Goal: Task Accomplishment & Management: Manage account settings

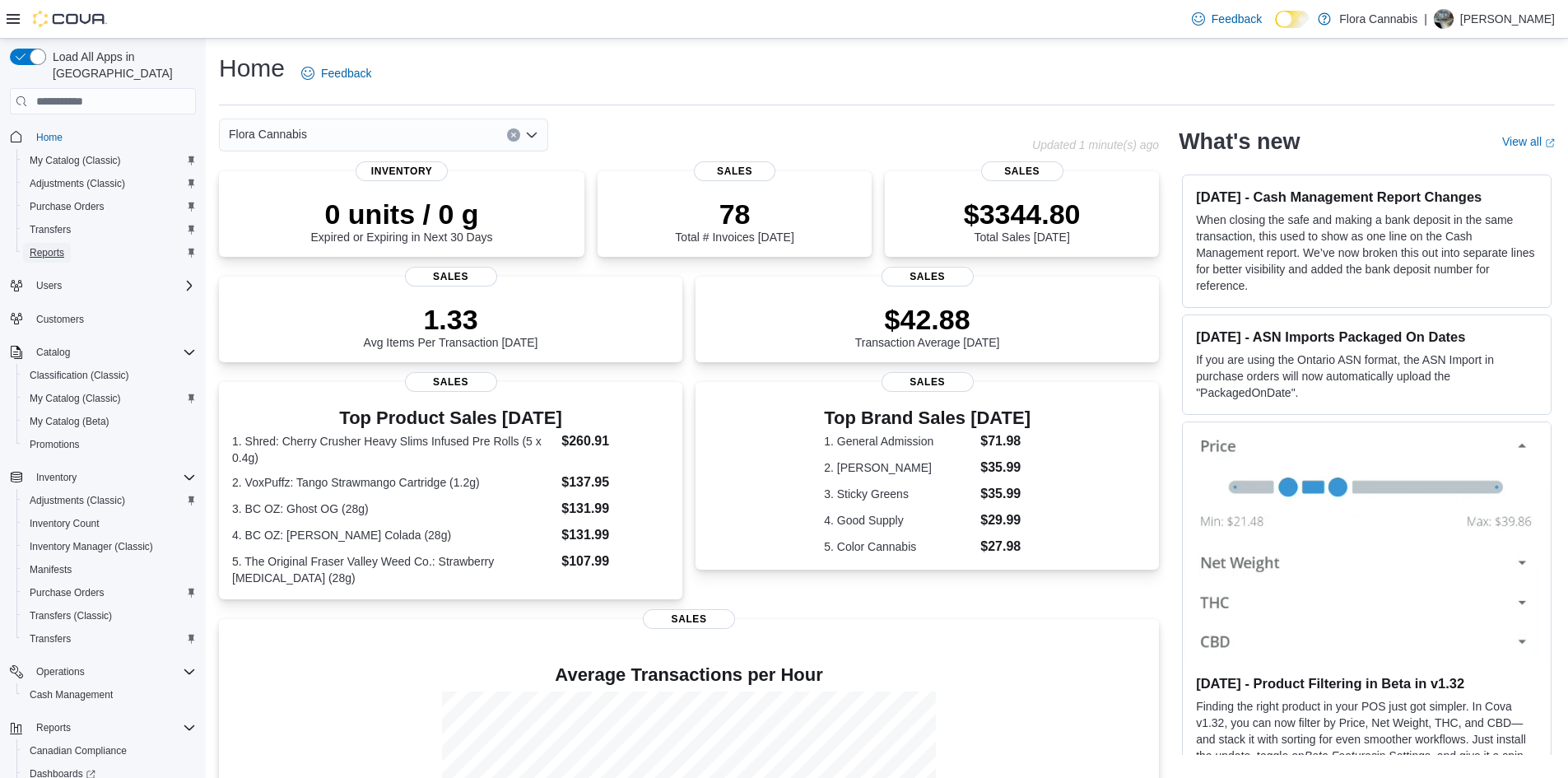
click at [58, 246] on span "Reports" at bounding box center [47, 252] width 34 height 13
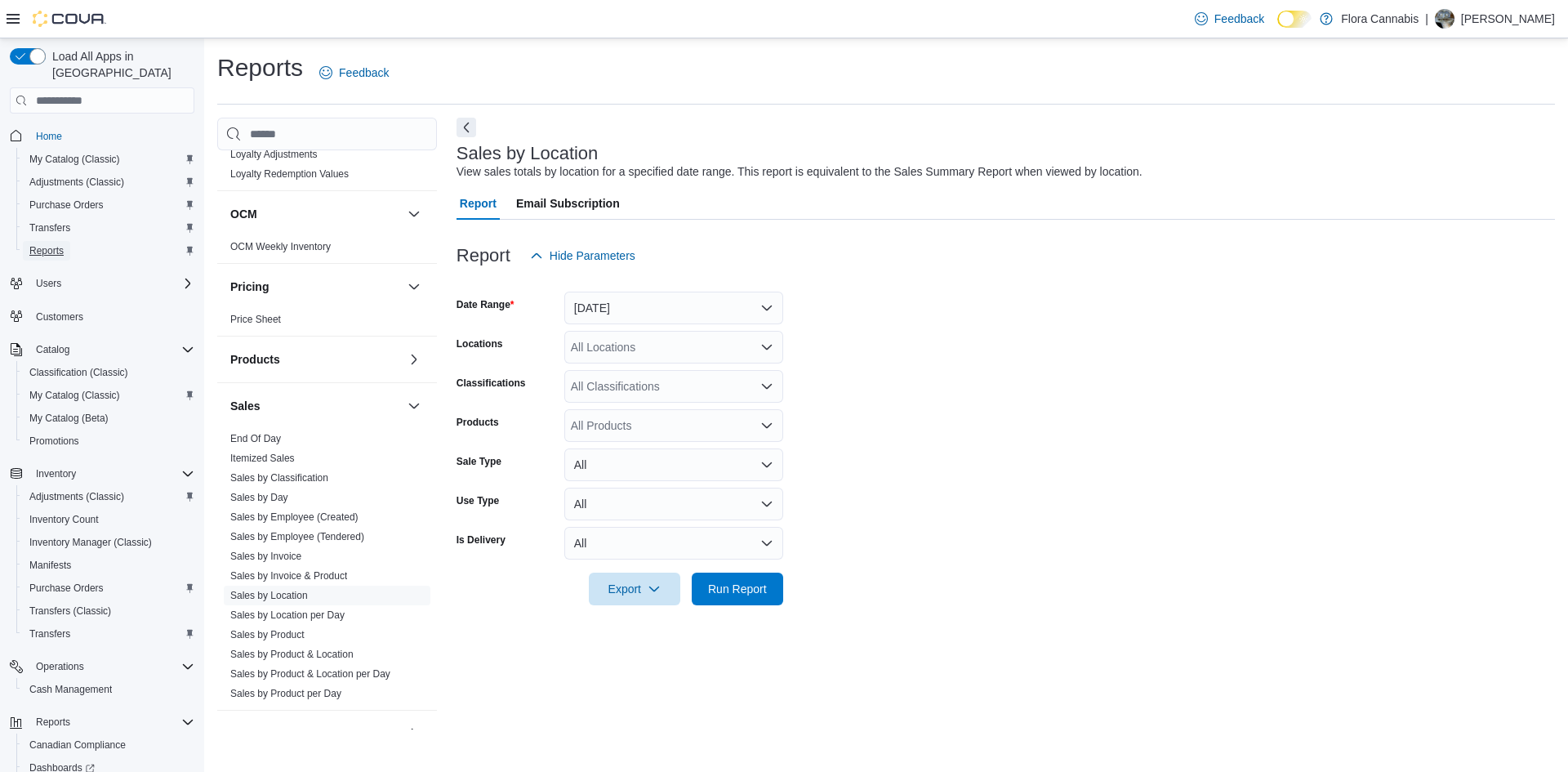
scroll to position [905, 0]
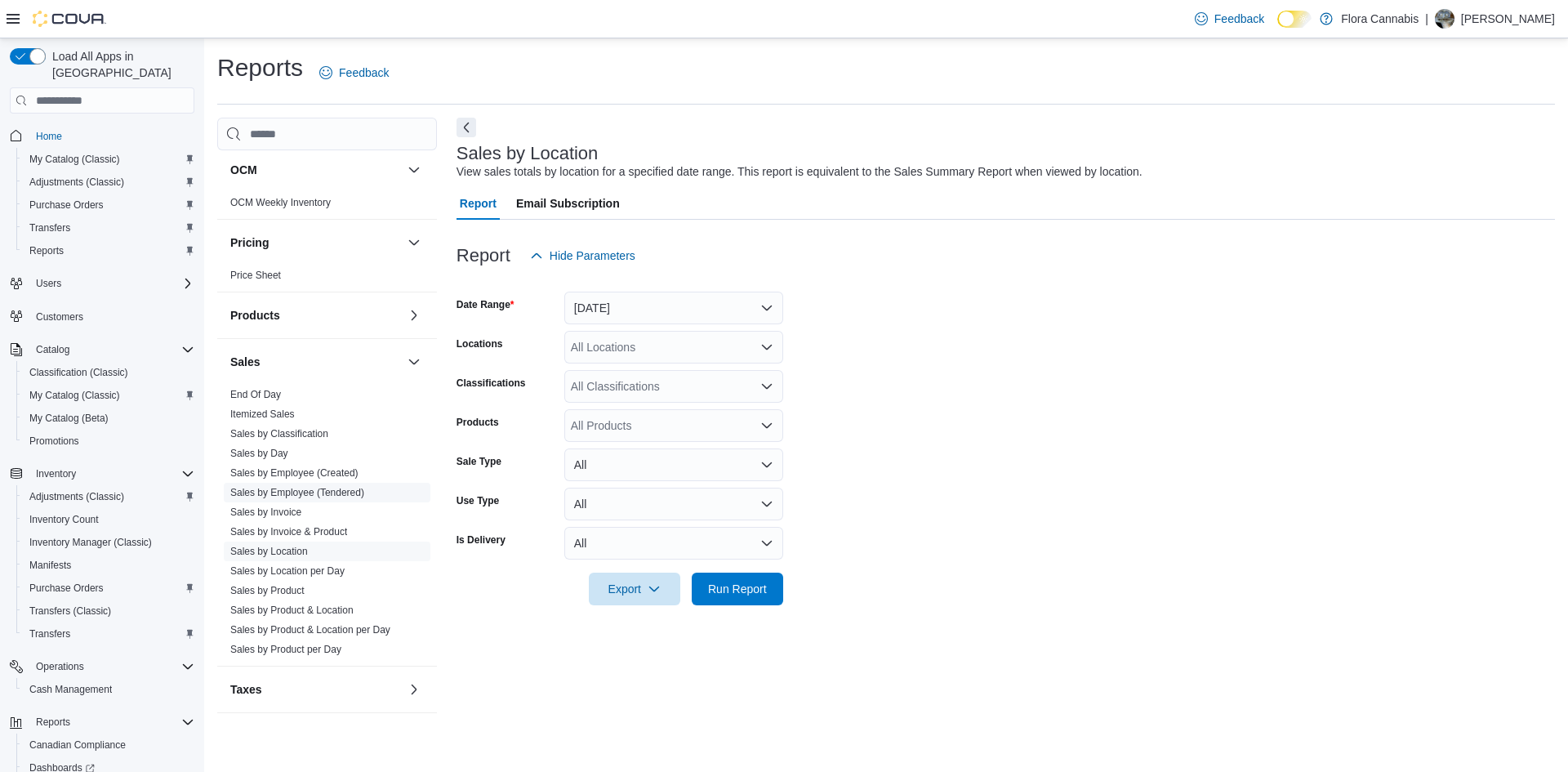
click at [323, 494] on link "Sales by Employee (Tendered)" at bounding box center [297, 492] width 134 height 11
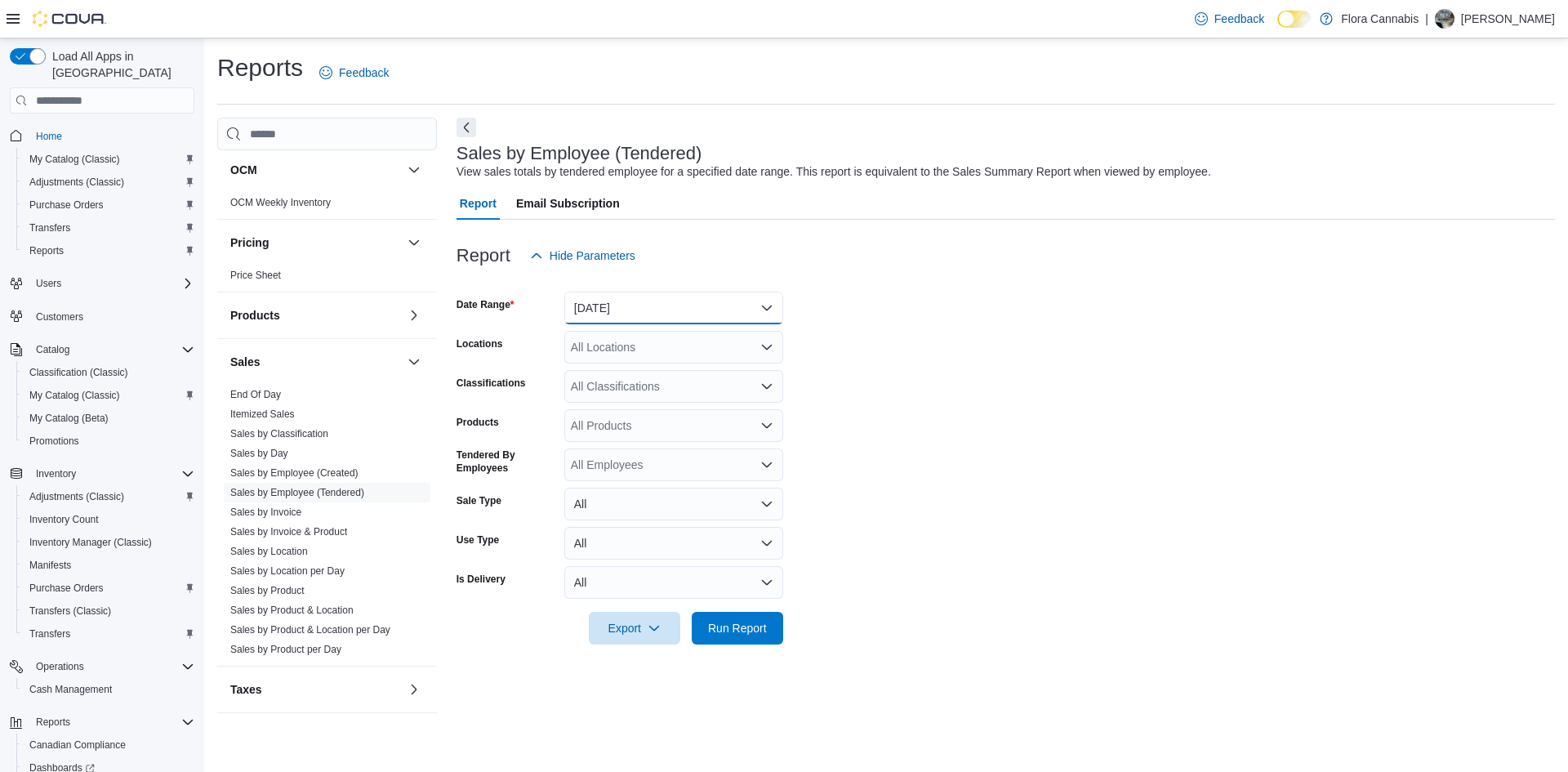
click at [715, 304] on button "[DATE]" at bounding box center [674, 308] width 219 height 32
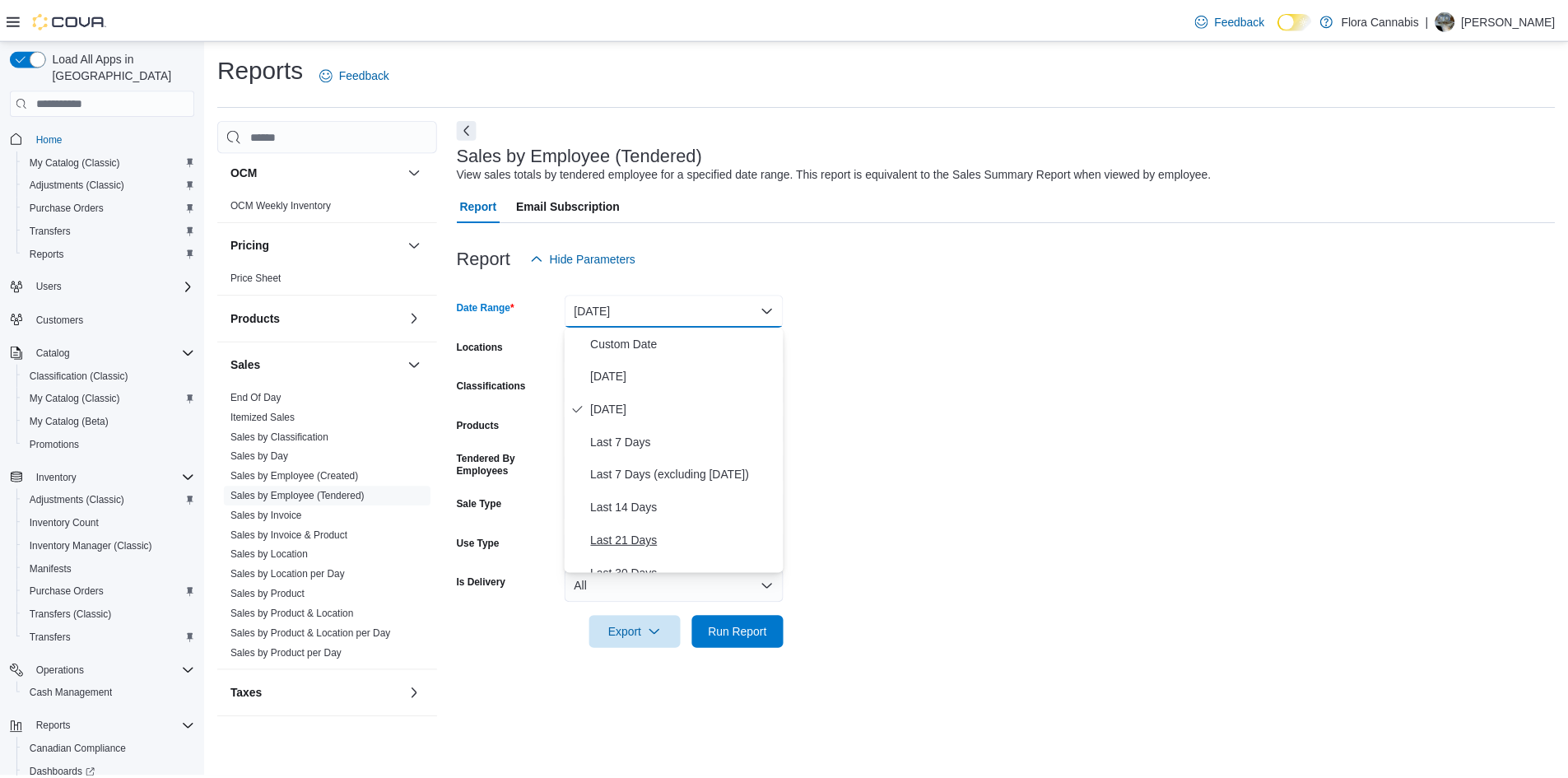
scroll to position [247, 0]
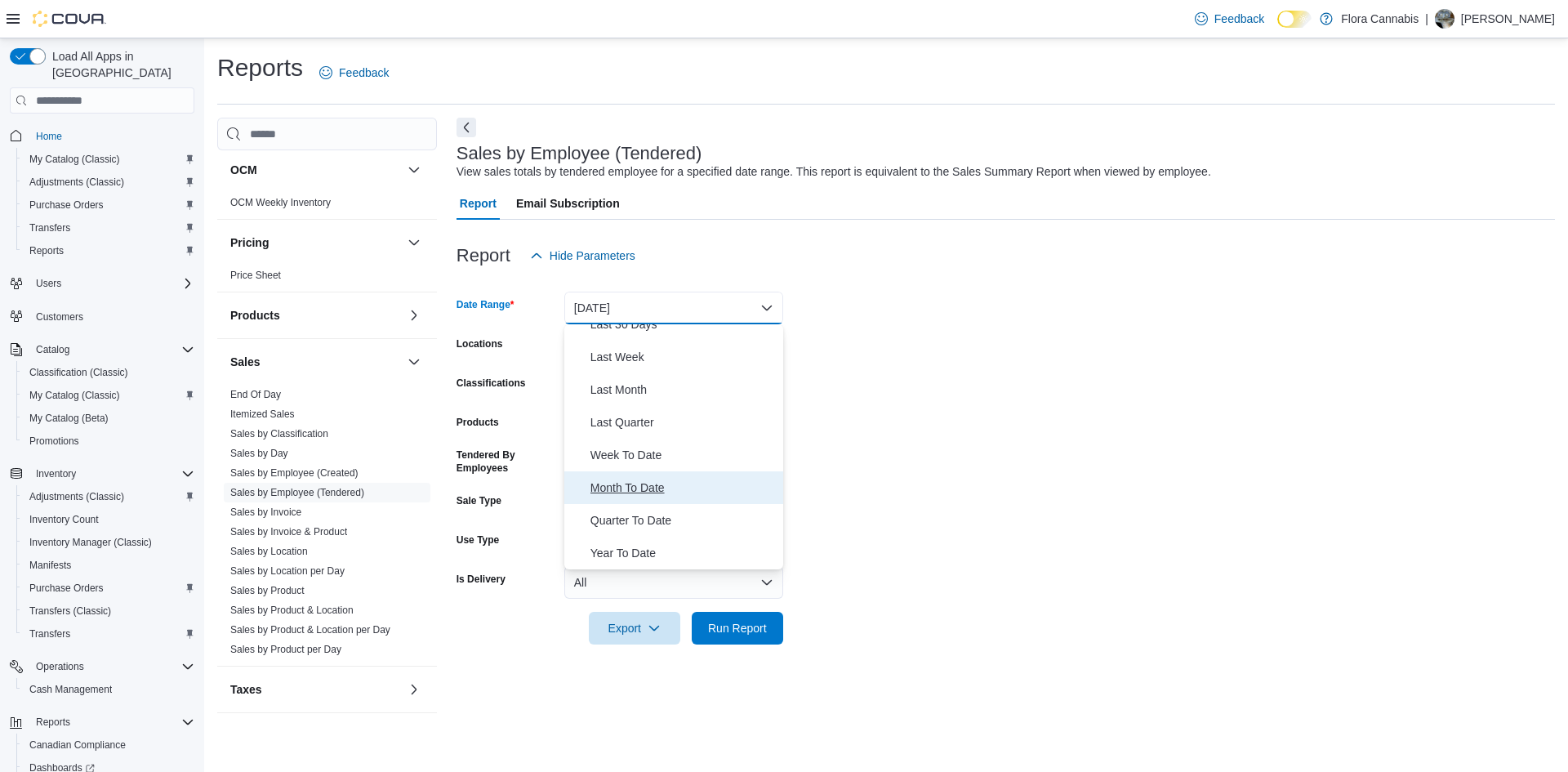
click at [707, 493] on span "Month To Date" at bounding box center [683, 487] width 186 height 20
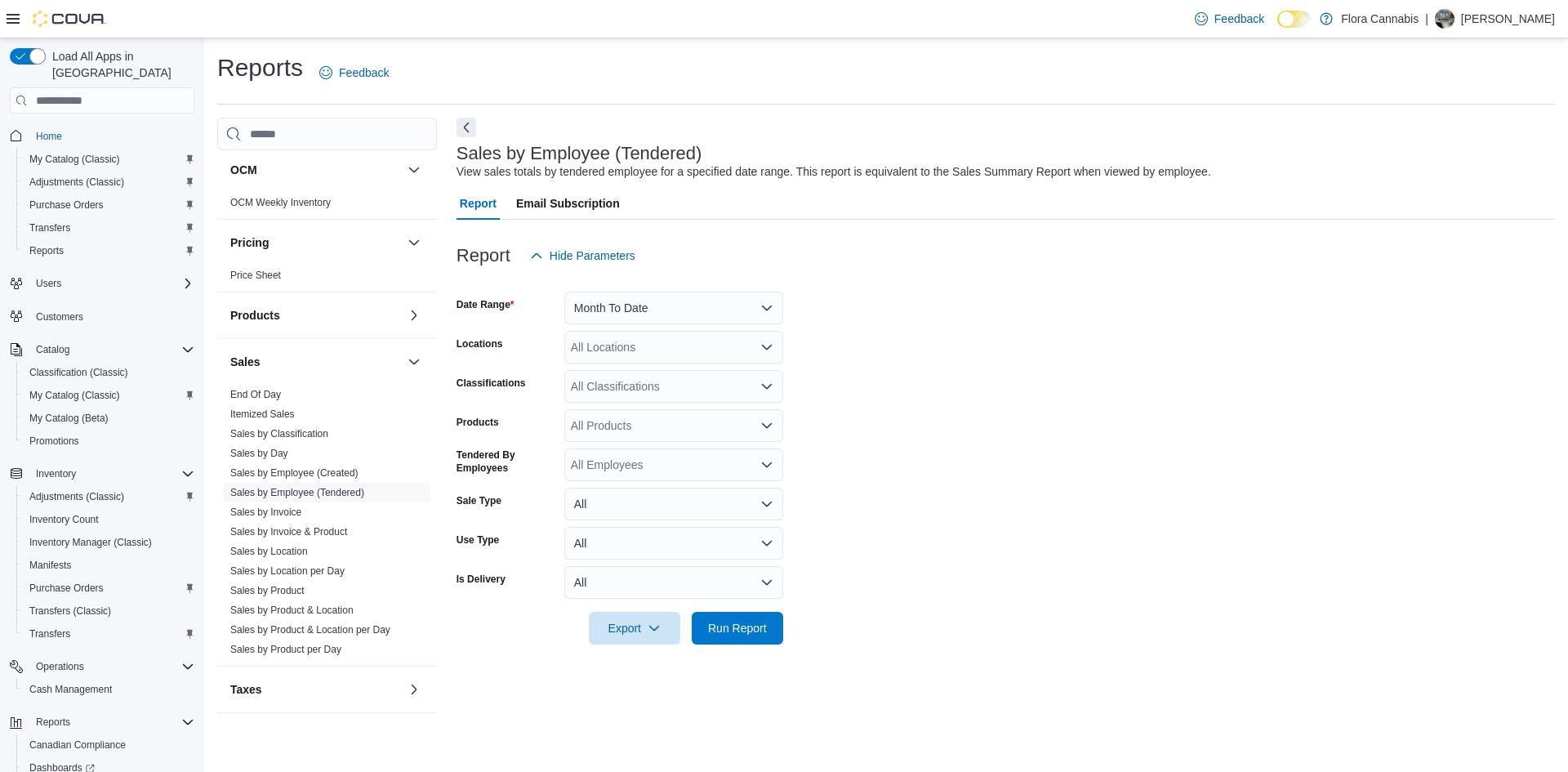
click at [653, 365] on form "Date Range Month To Date Locations All Locations Classifications All Classifica…" at bounding box center [1005, 458] width 1099 height 372
click at [654, 347] on div "All Locations" at bounding box center [674, 347] width 219 height 32
type input "**"
click at [659, 383] on span "West Kelowna - 450092" at bounding box center [659, 375] width 121 height 16
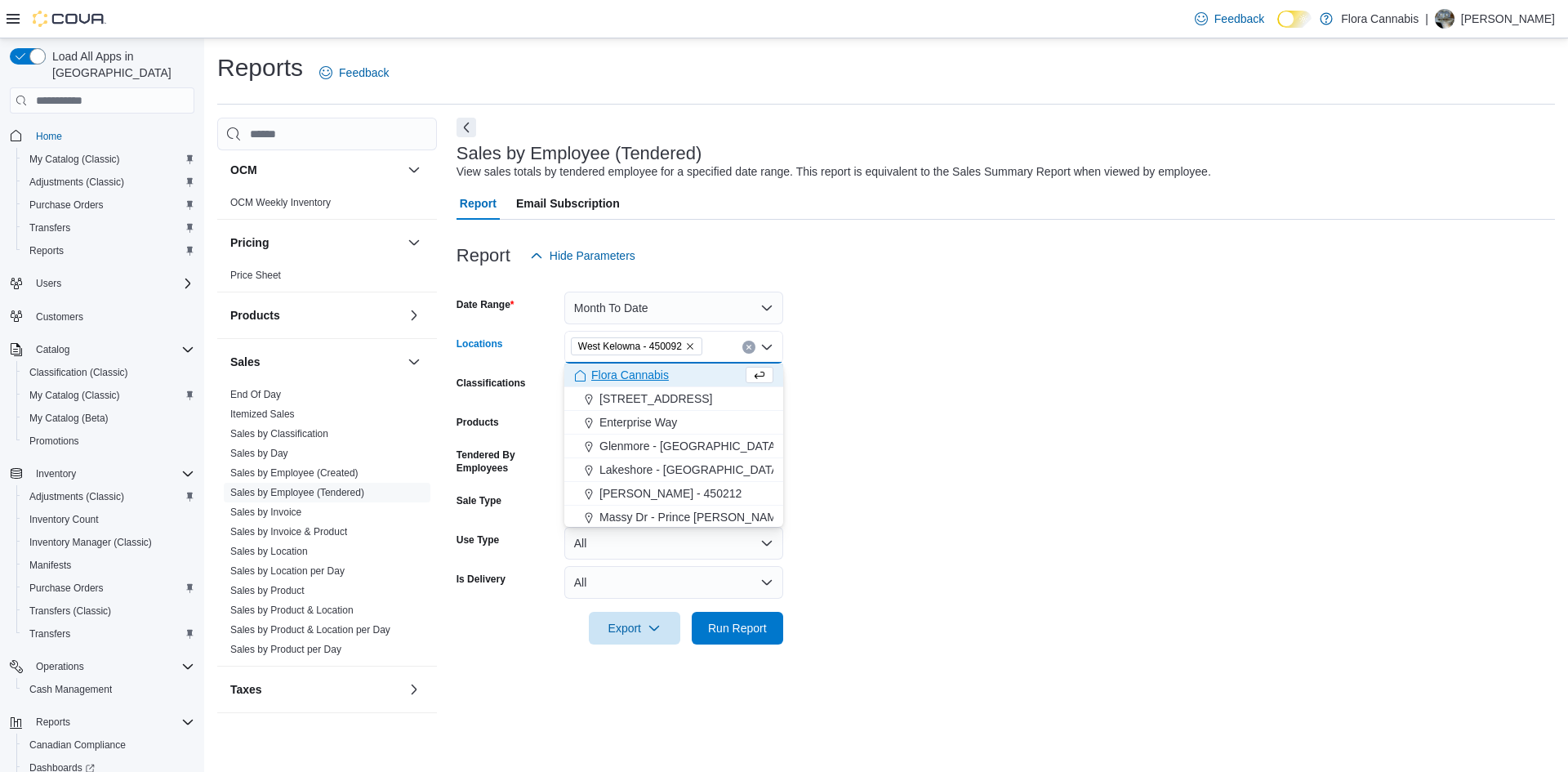
click at [874, 514] on form "Date Range Month To Date Locations [GEOGRAPHIC_DATA] - 450092 Combo box. Select…" at bounding box center [1005, 458] width 1099 height 372
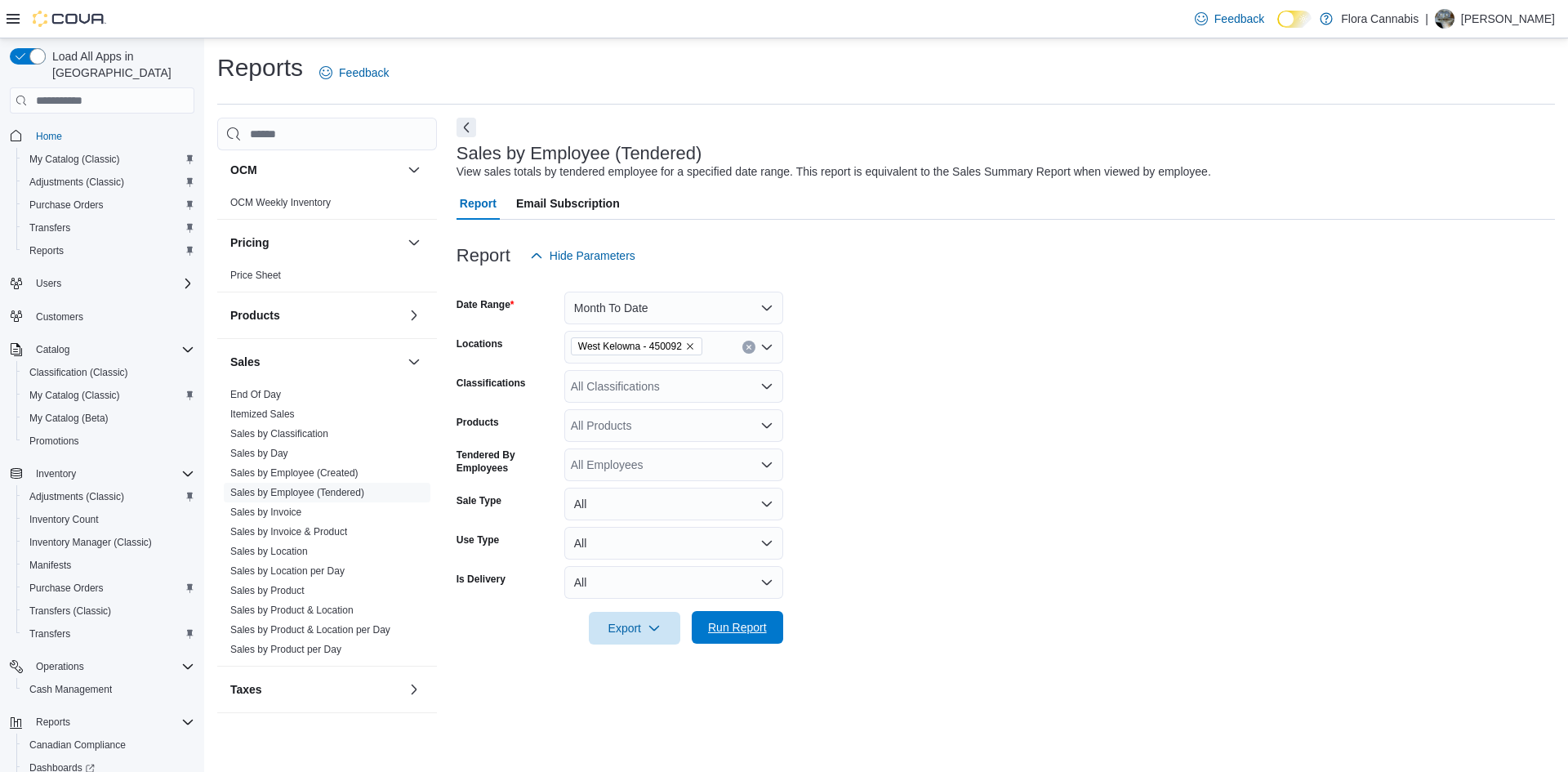
click at [726, 630] on span "Run Report" at bounding box center [737, 627] width 59 height 16
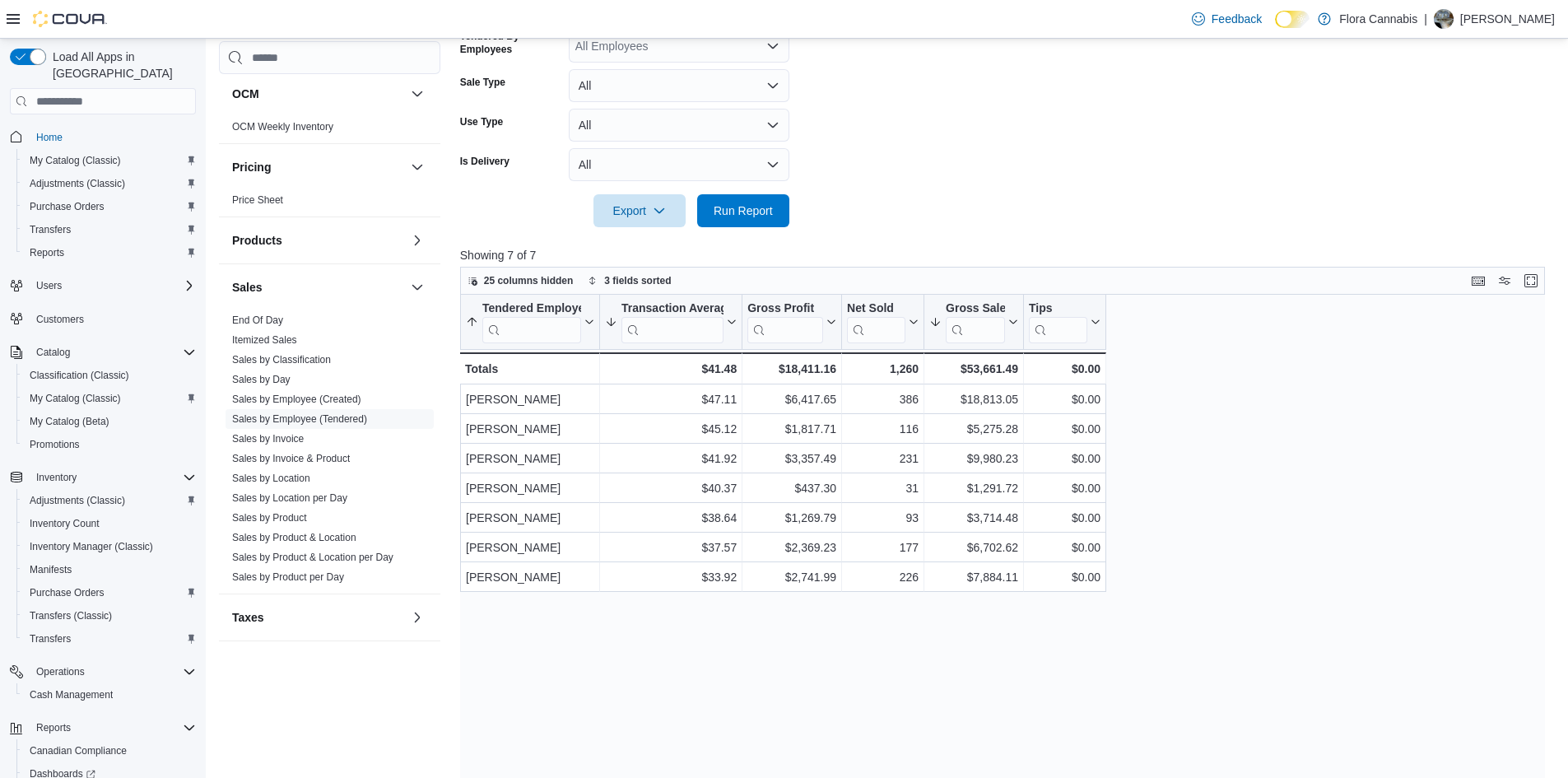
scroll to position [494, 0]
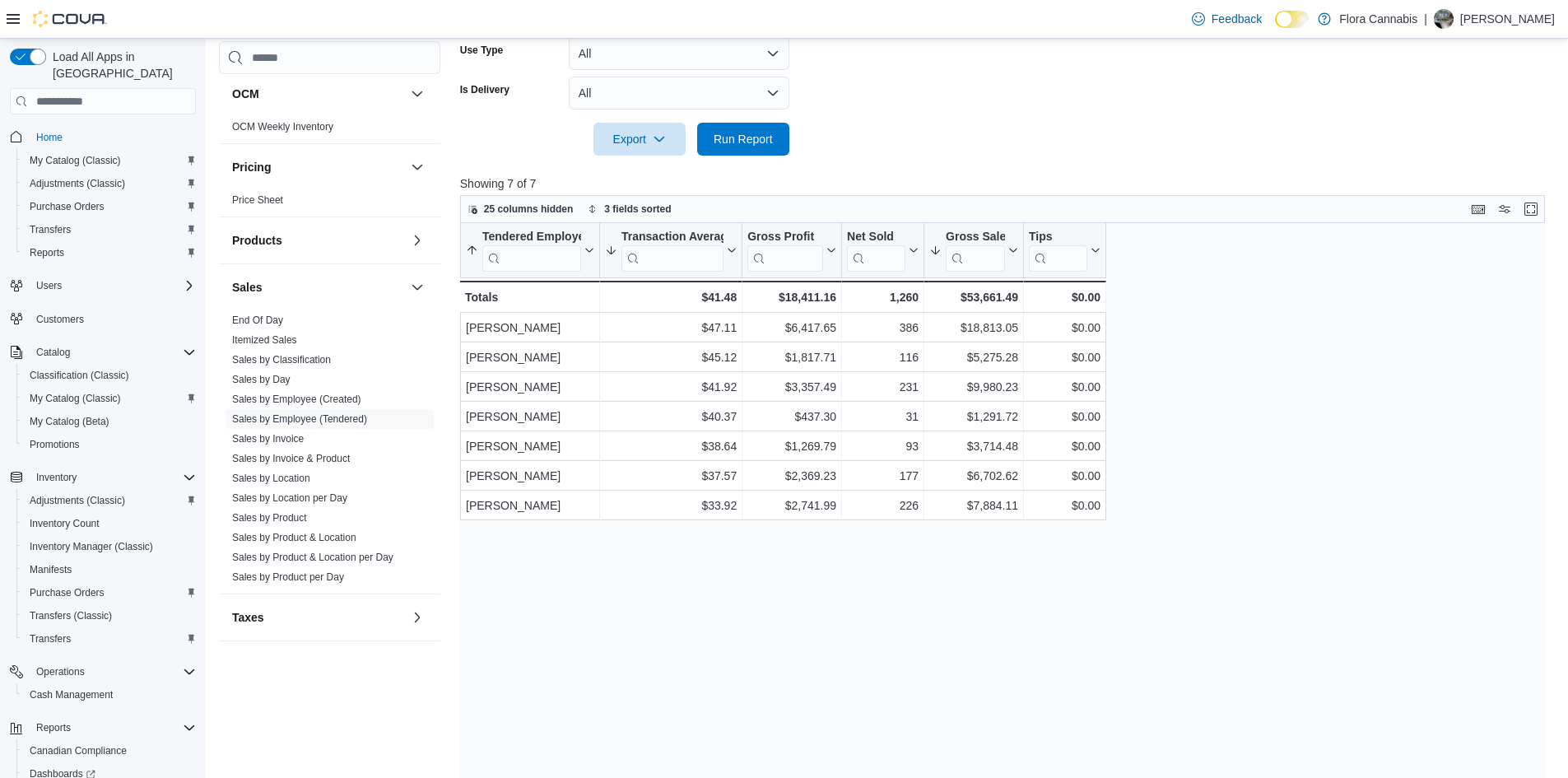
click at [9, 17] on icon at bounding box center [13, 18] width 13 height 13
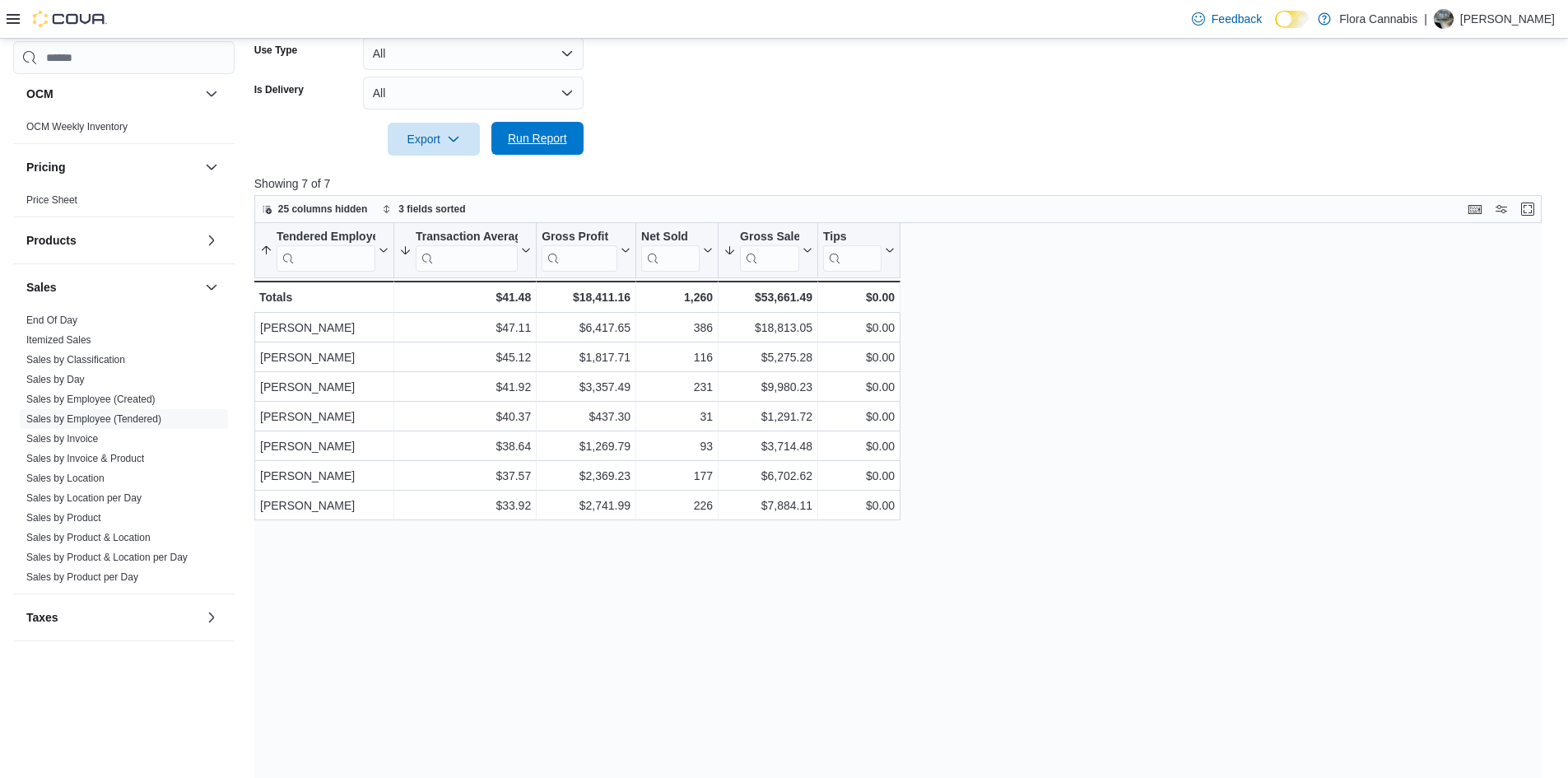
click at [563, 142] on span "Run Report" at bounding box center [537, 138] width 59 height 16
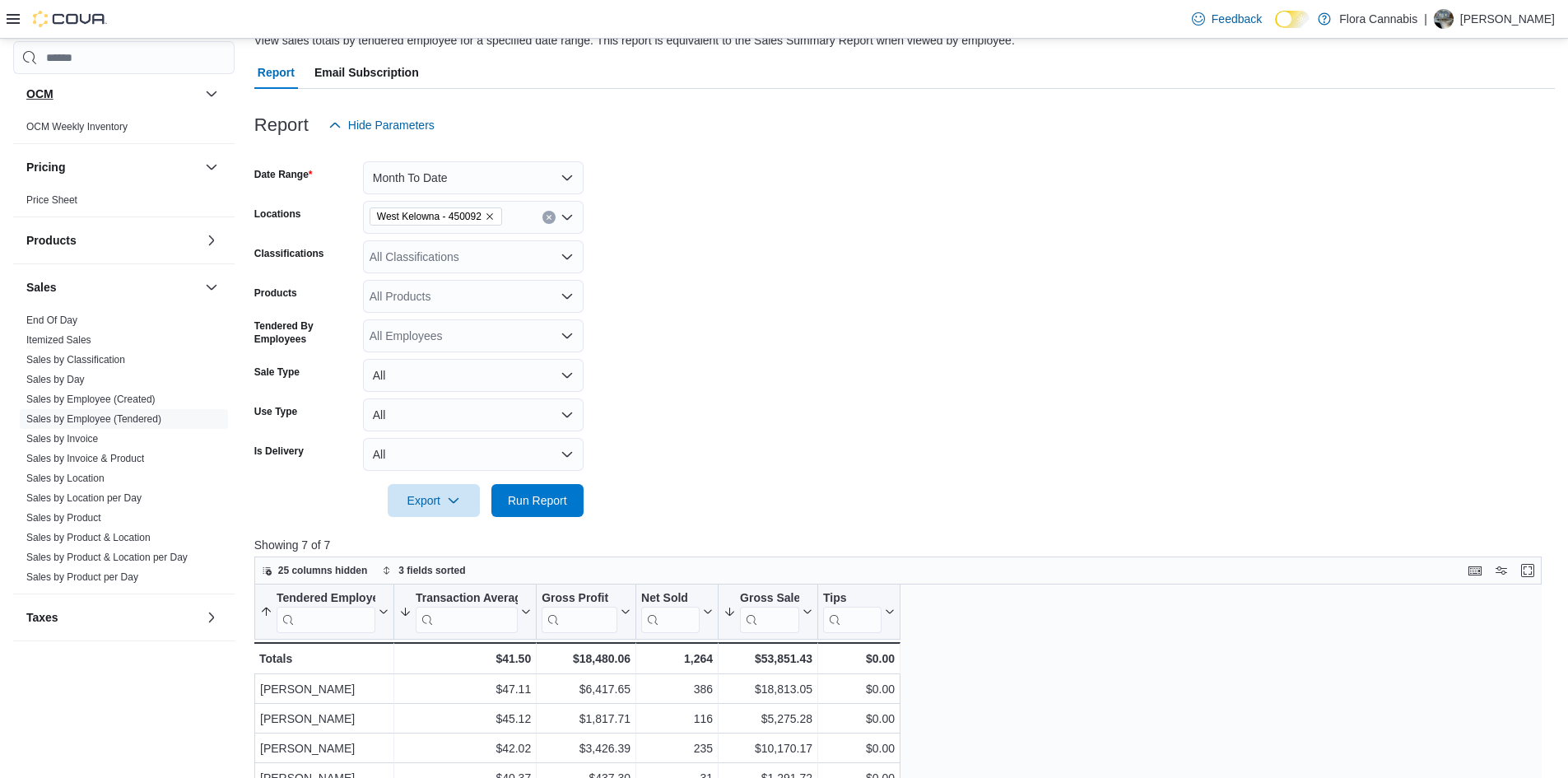
scroll to position [0, 0]
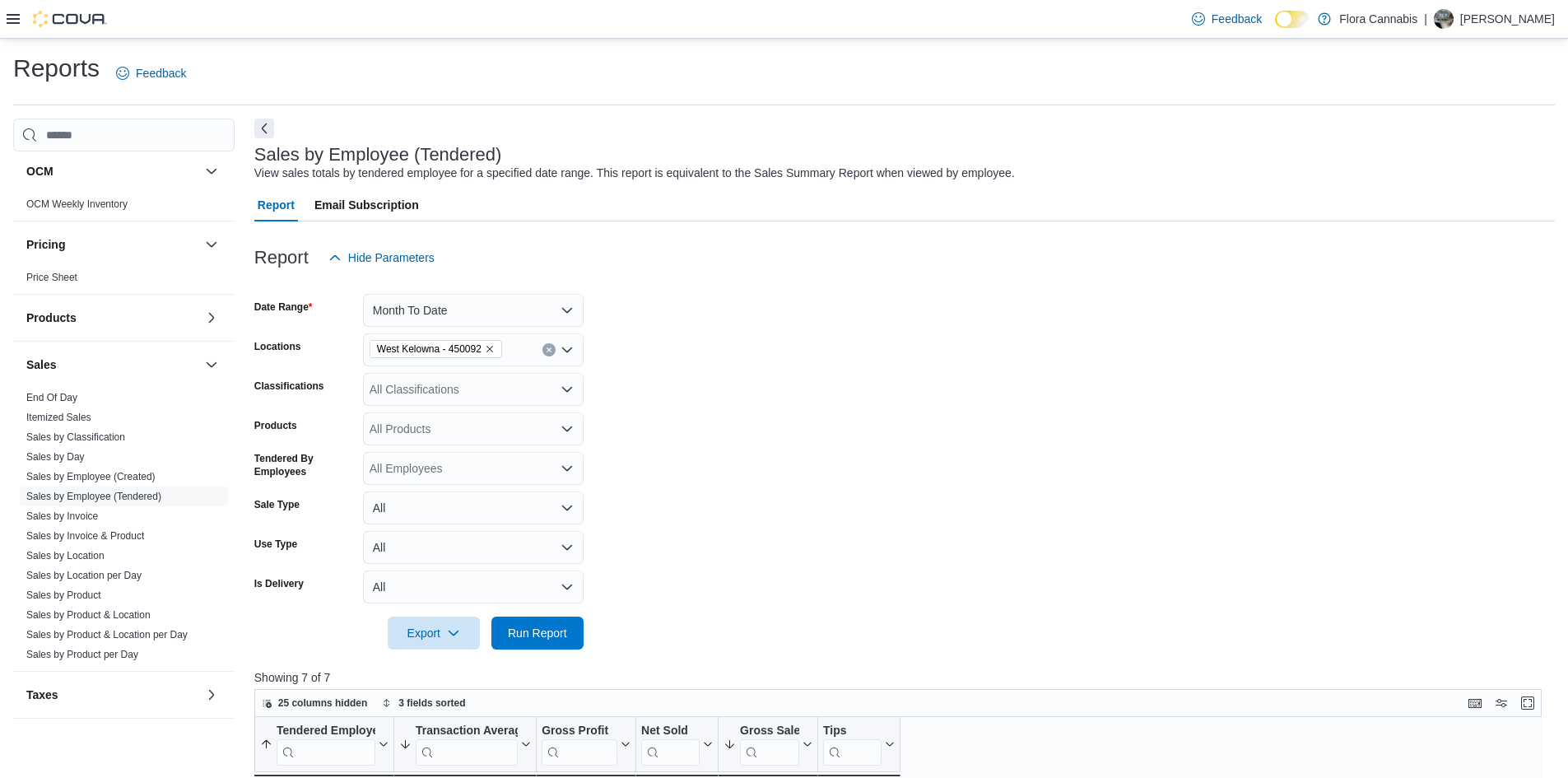
click at [14, 22] on icon at bounding box center [13, 18] width 13 height 13
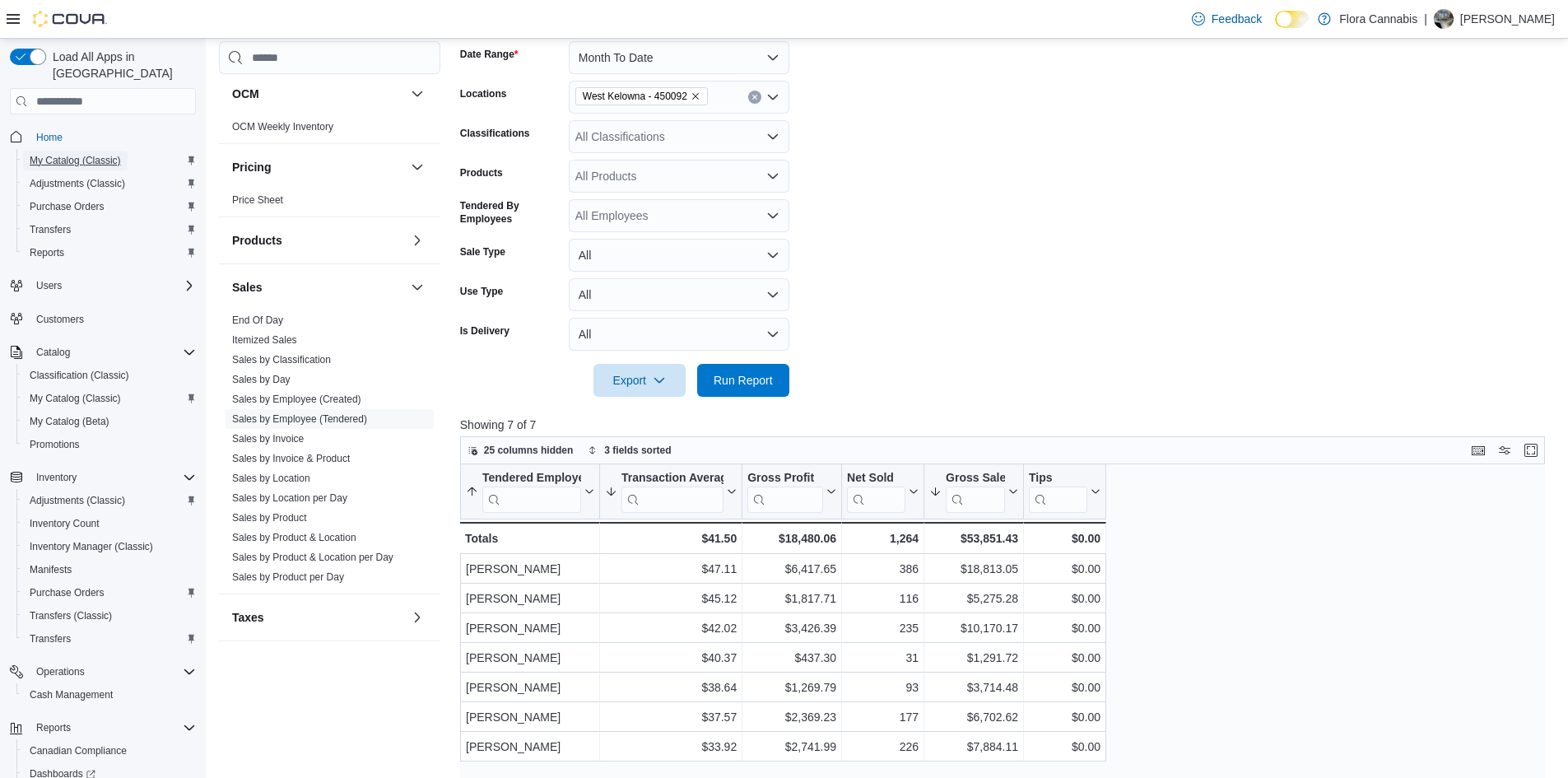
scroll to position [165, 0]
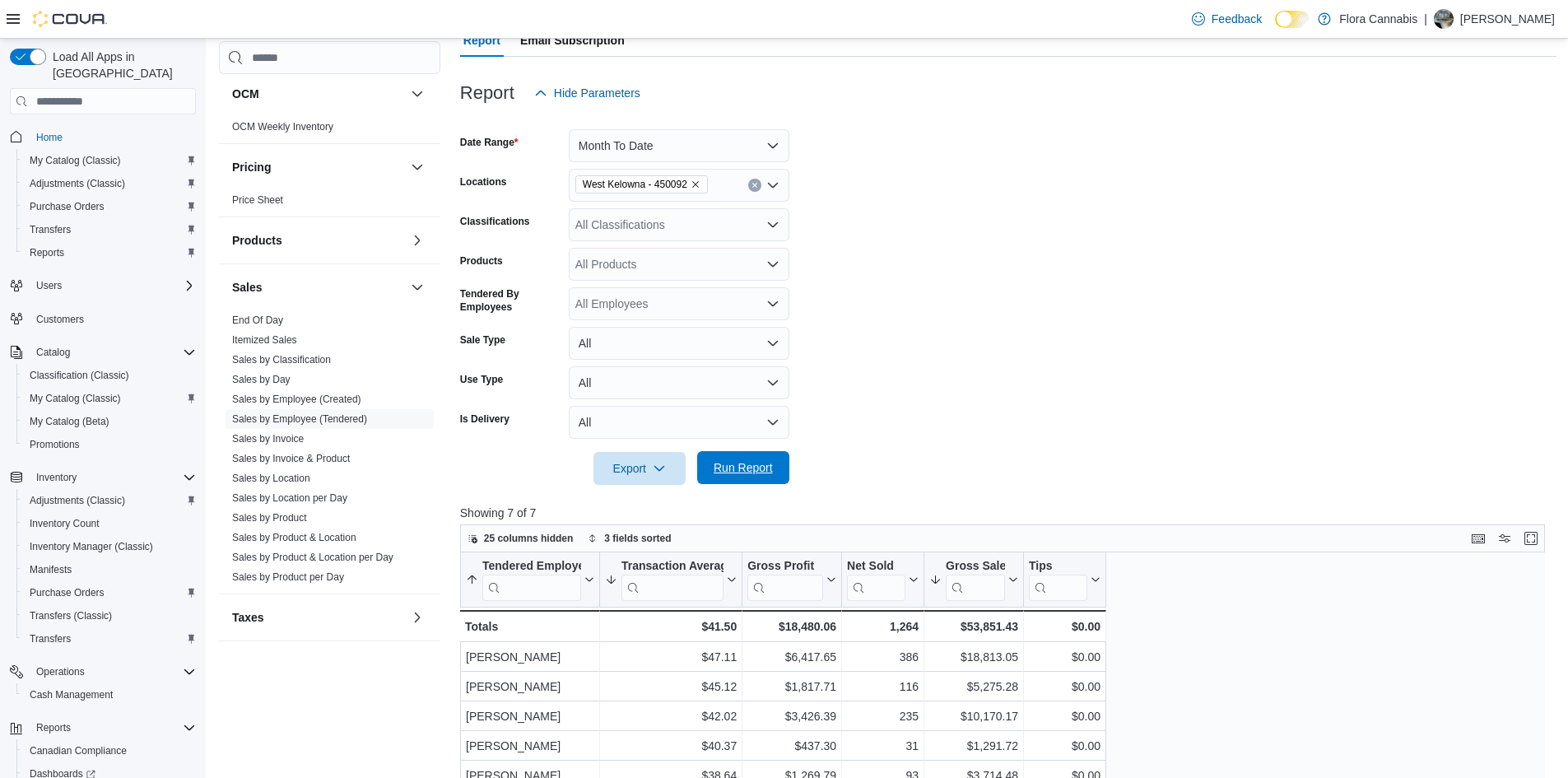
click at [748, 469] on span "Run Report" at bounding box center [742, 467] width 59 height 16
click at [709, 221] on div "All Classifications" at bounding box center [679, 224] width 221 height 33
type input "*****"
click at [696, 255] on div "Edibles" at bounding box center [679, 252] width 201 height 16
click at [778, 476] on span "Run Report" at bounding box center [743, 468] width 73 height 33
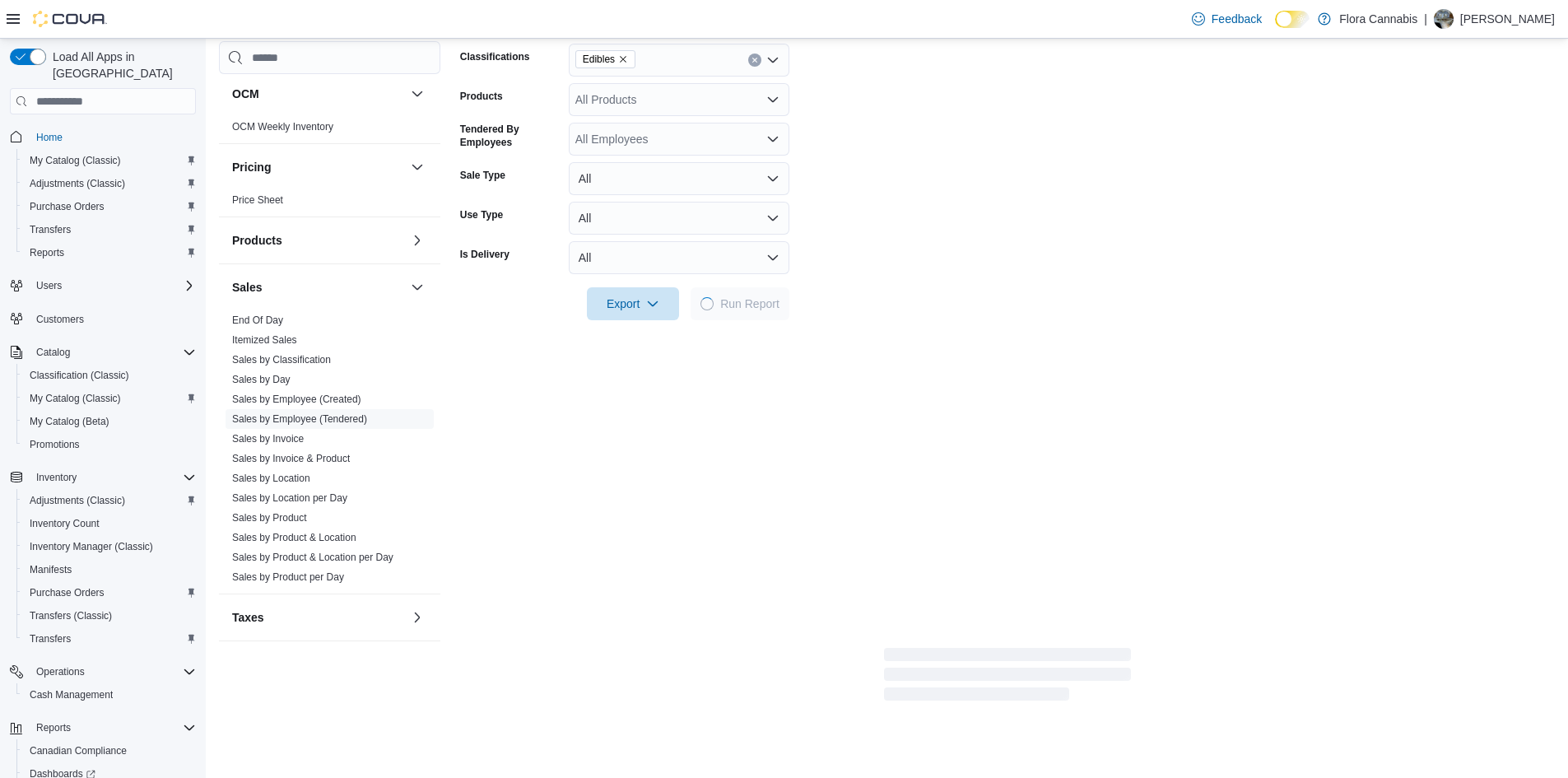
scroll to position [412, 0]
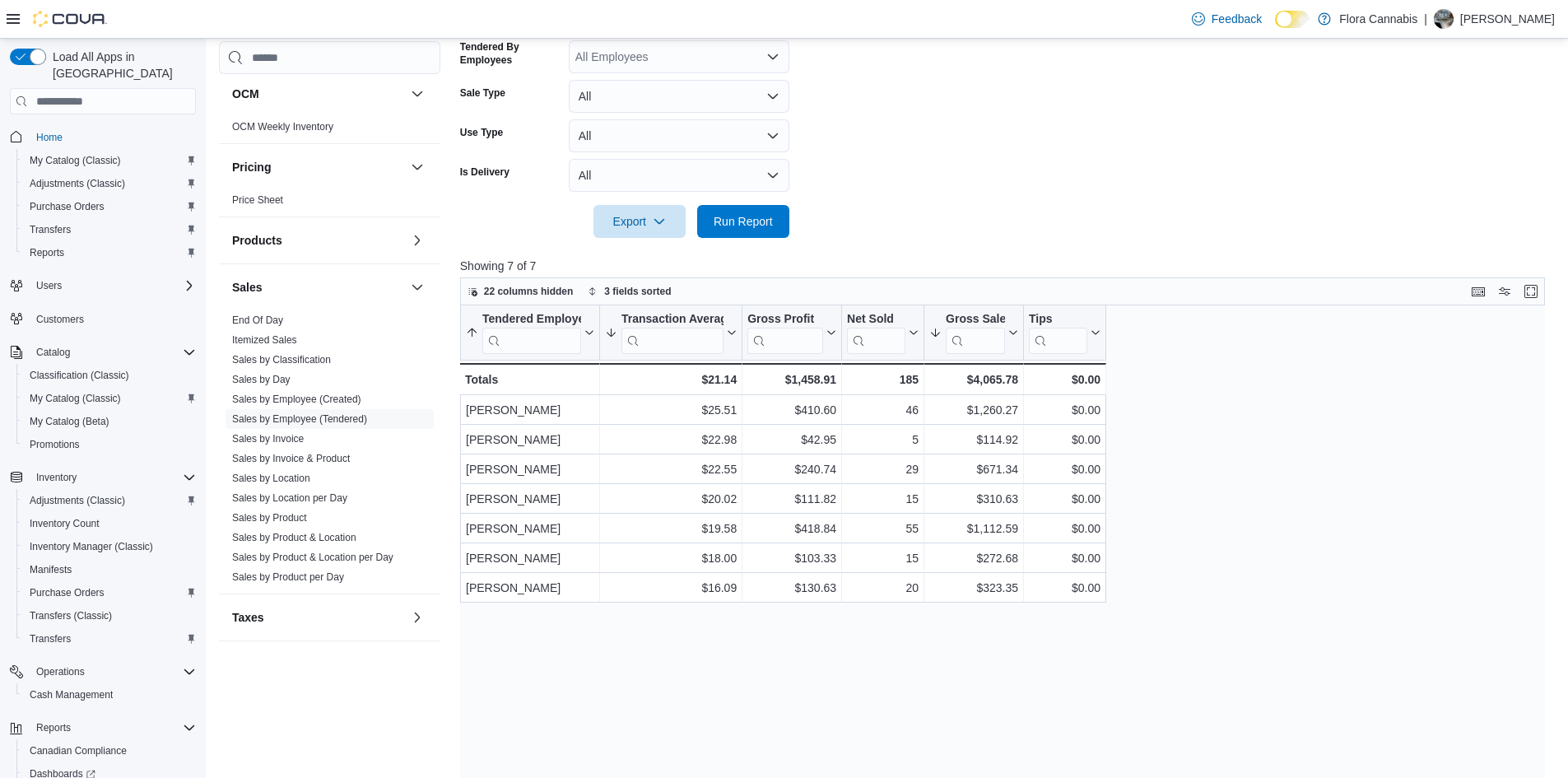
click at [1231, 214] on form "Date Range Month To Date Locations [GEOGRAPHIC_DATA] - 450092 Classifications E…" at bounding box center [1008, 50] width 1096 height 375
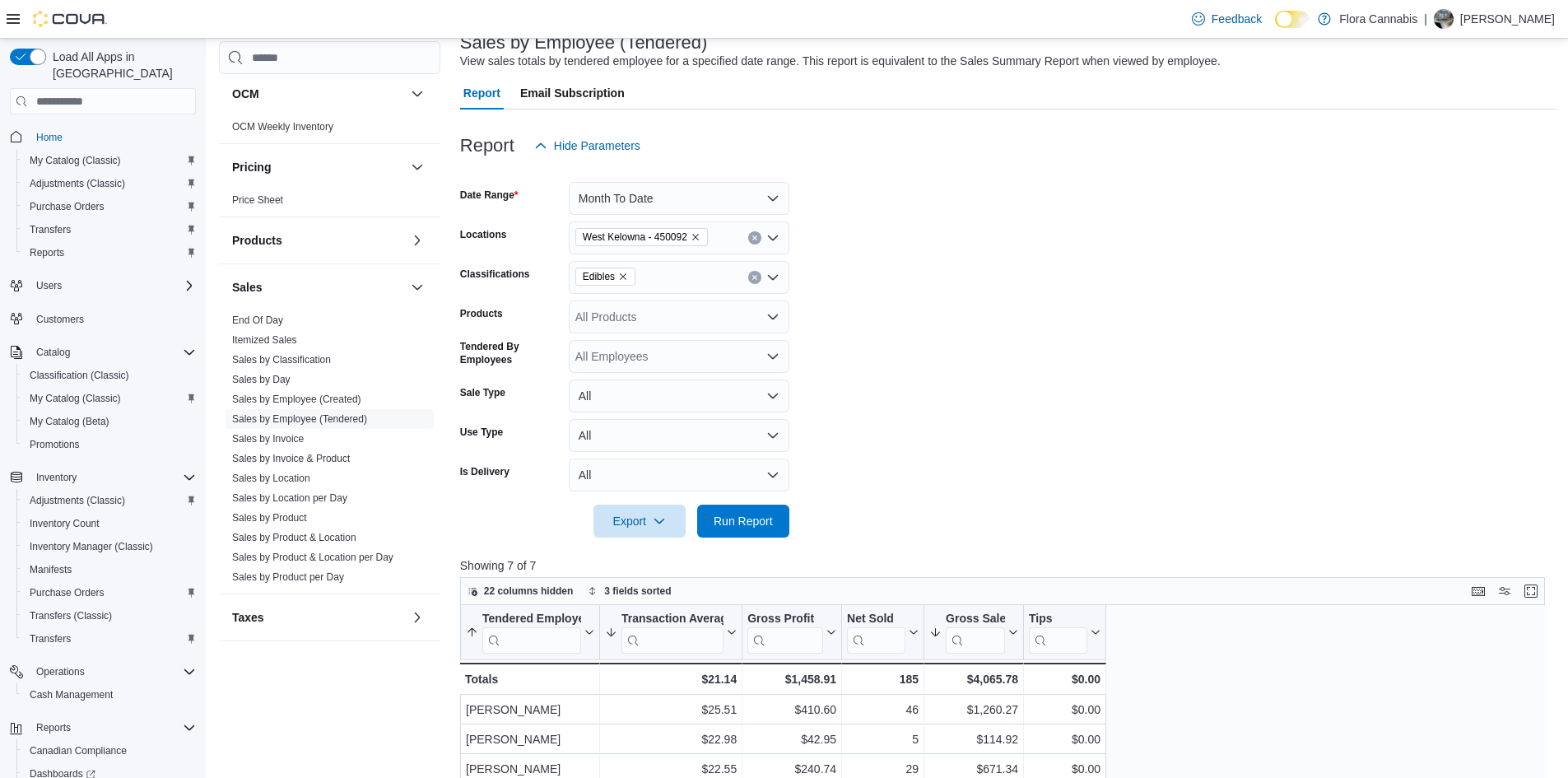
scroll to position [82, 0]
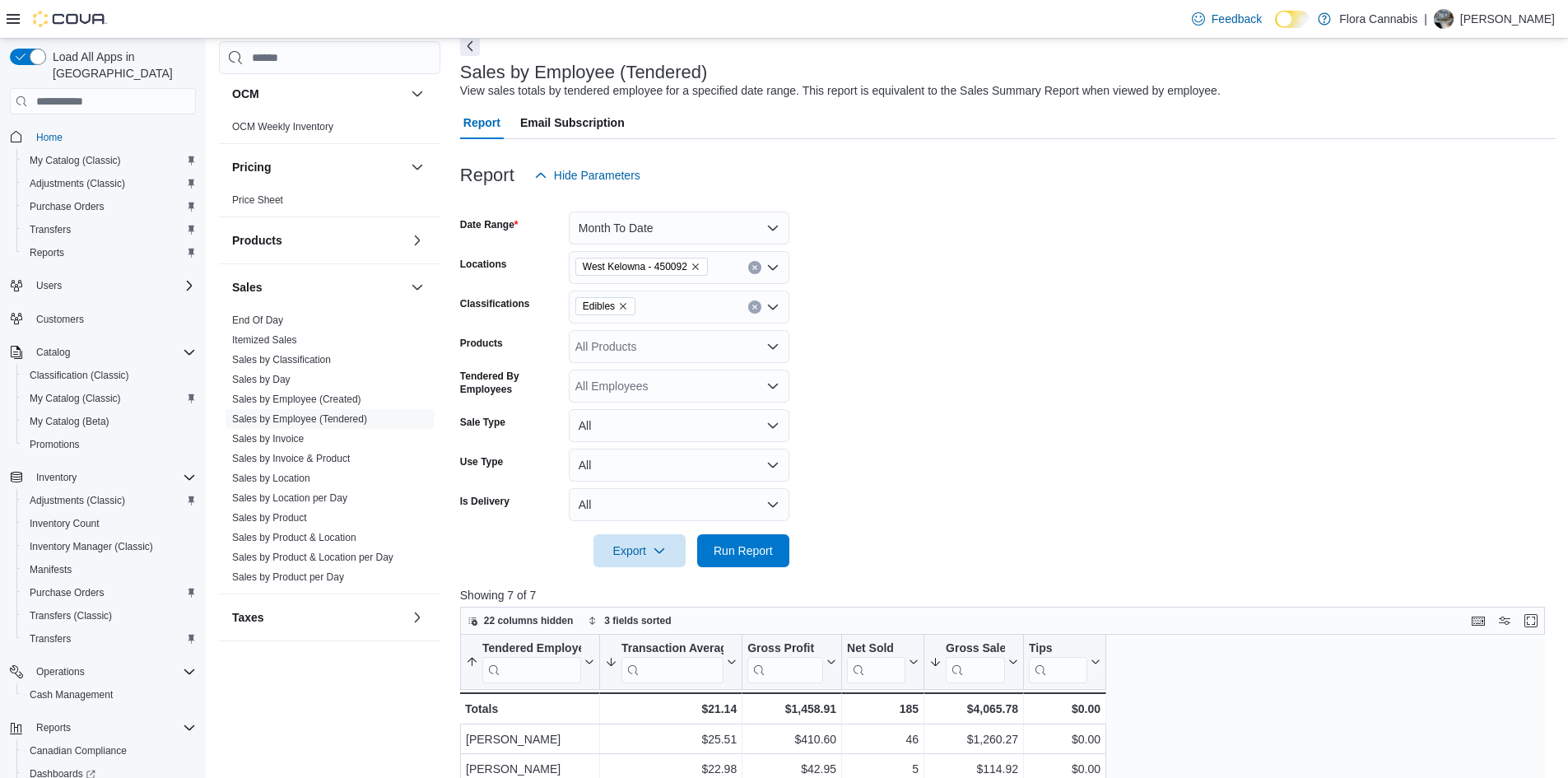
click at [12, 23] on icon at bounding box center [13, 19] width 13 height 10
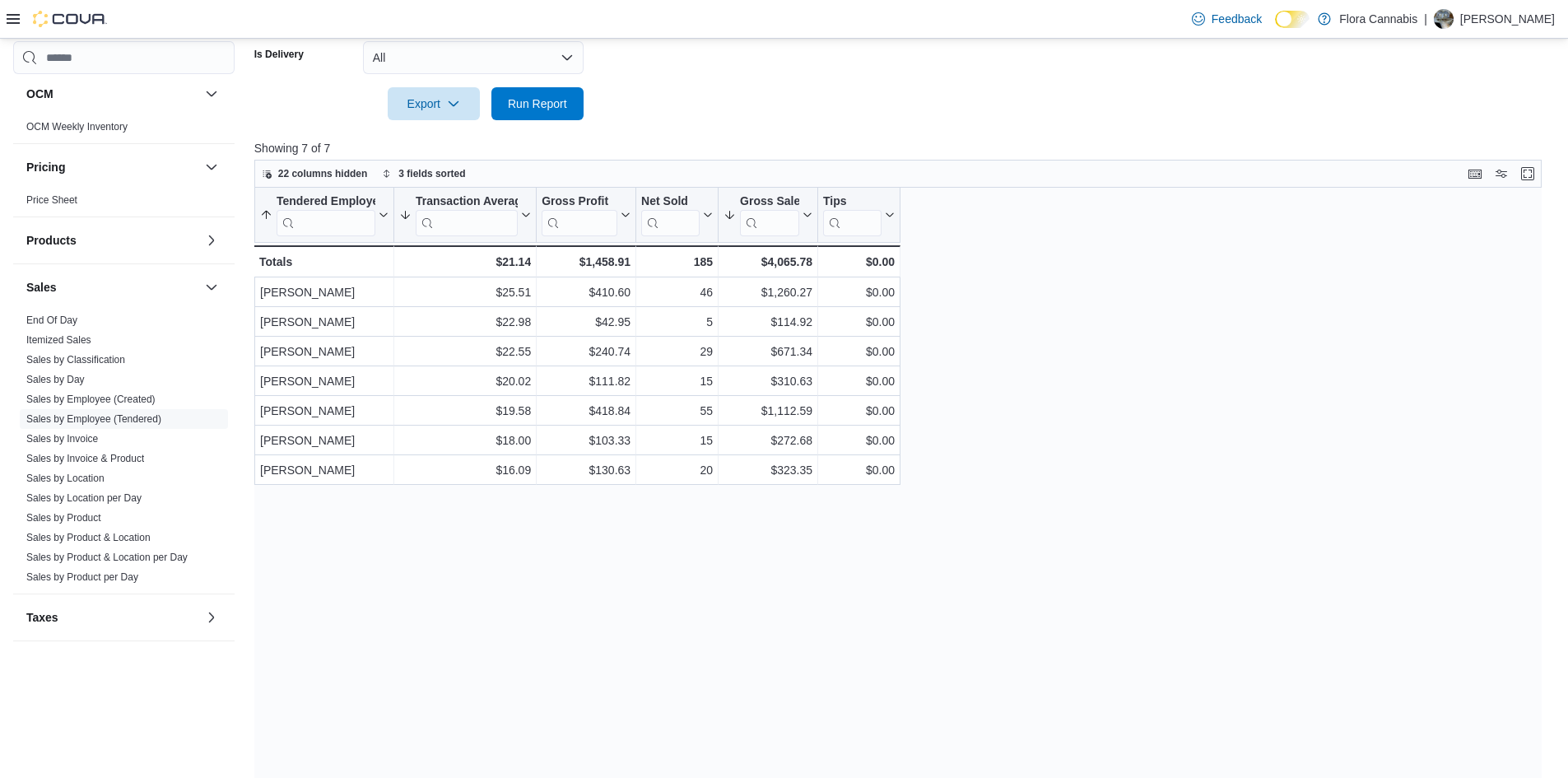
scroll to position [547, 0]
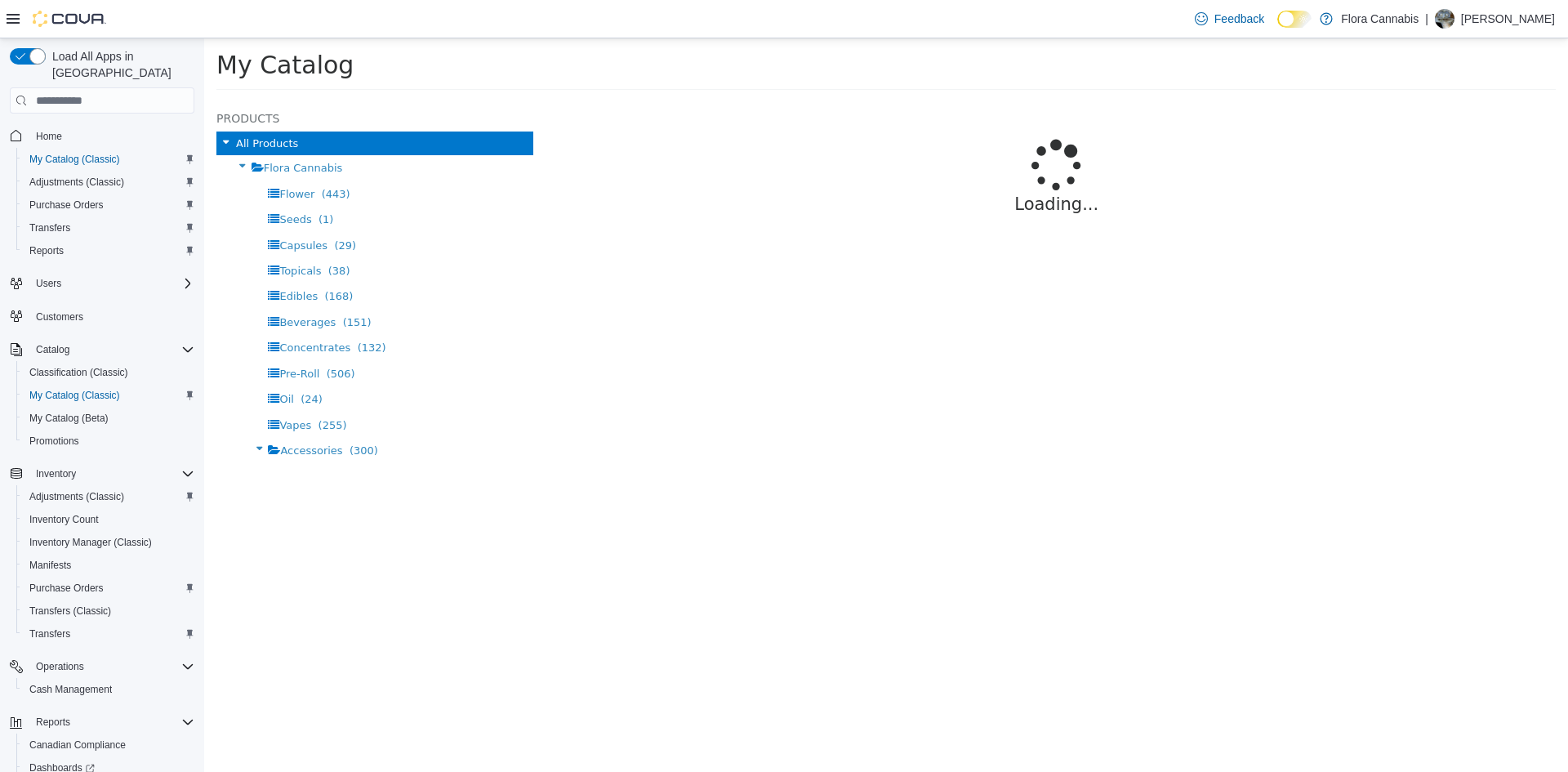
select select "**********"
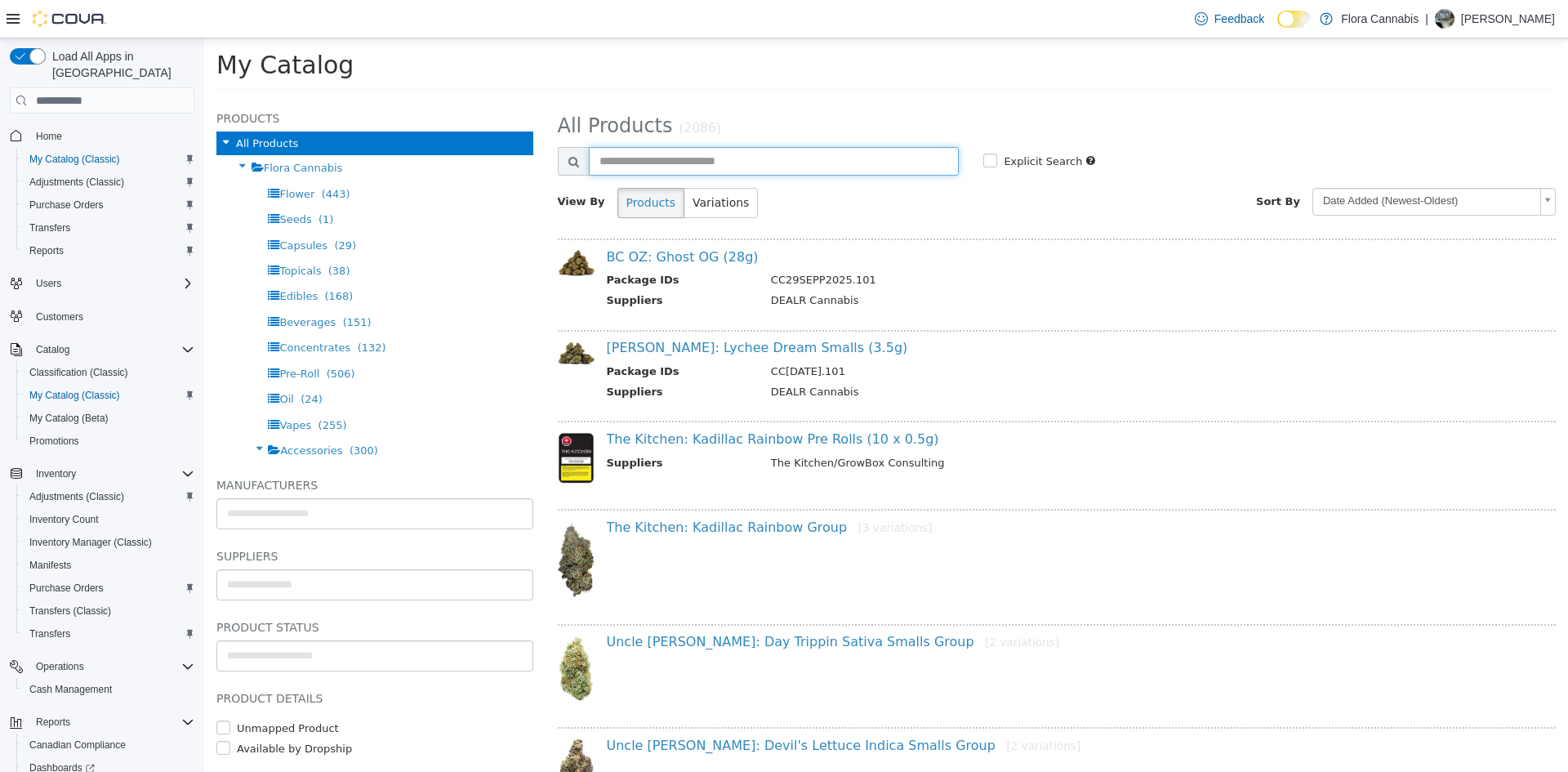
click at [628, 162] on input "text" at bounding box center [774, 162] width 371 height 29
type input "**********"
select select "**********"
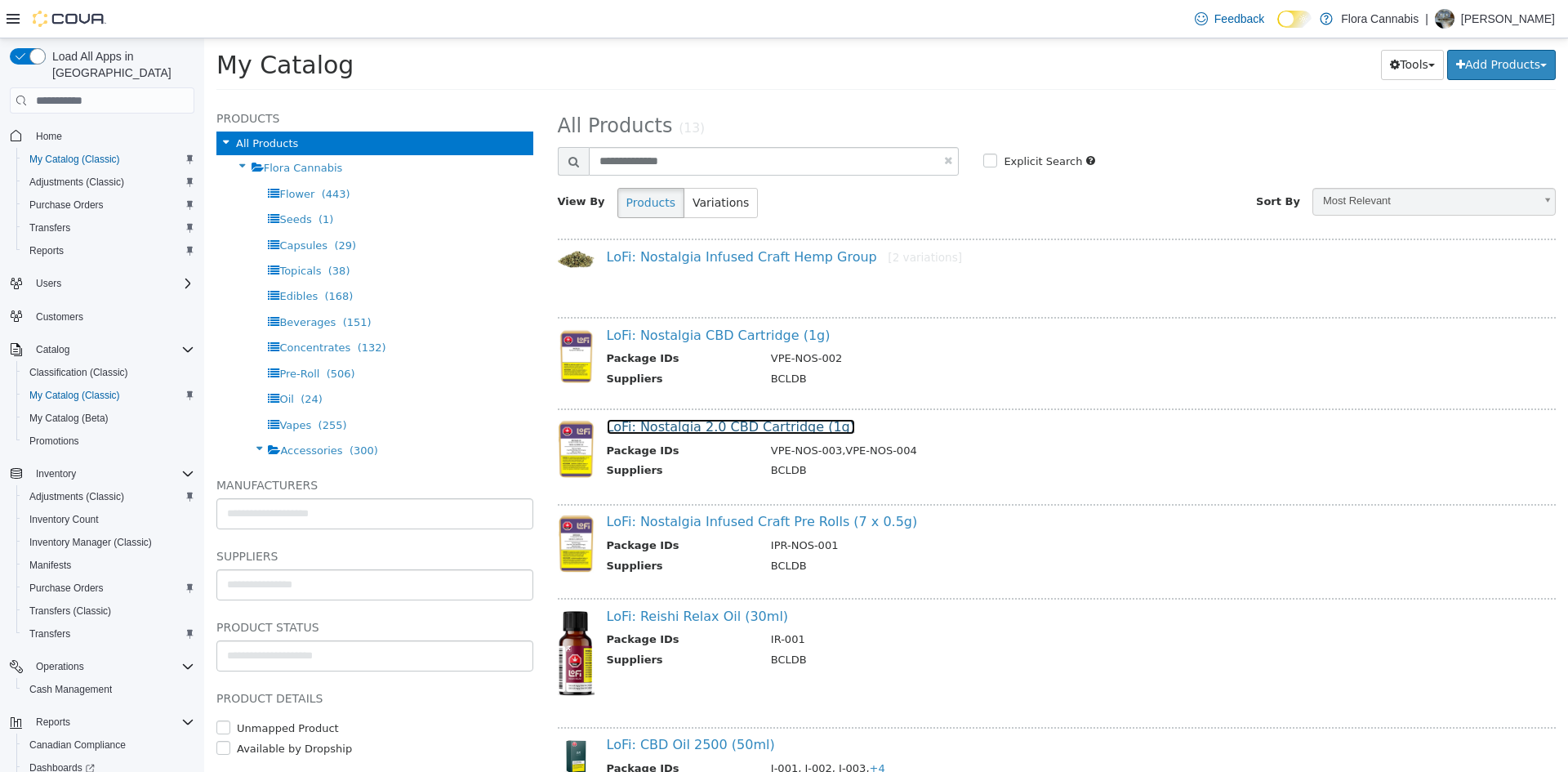
click at [716, 433] on link "LoFi: Nostalgia 2.0 CBD Cartridge (1g)" at bounding box center [731, 427] width 249 height 15
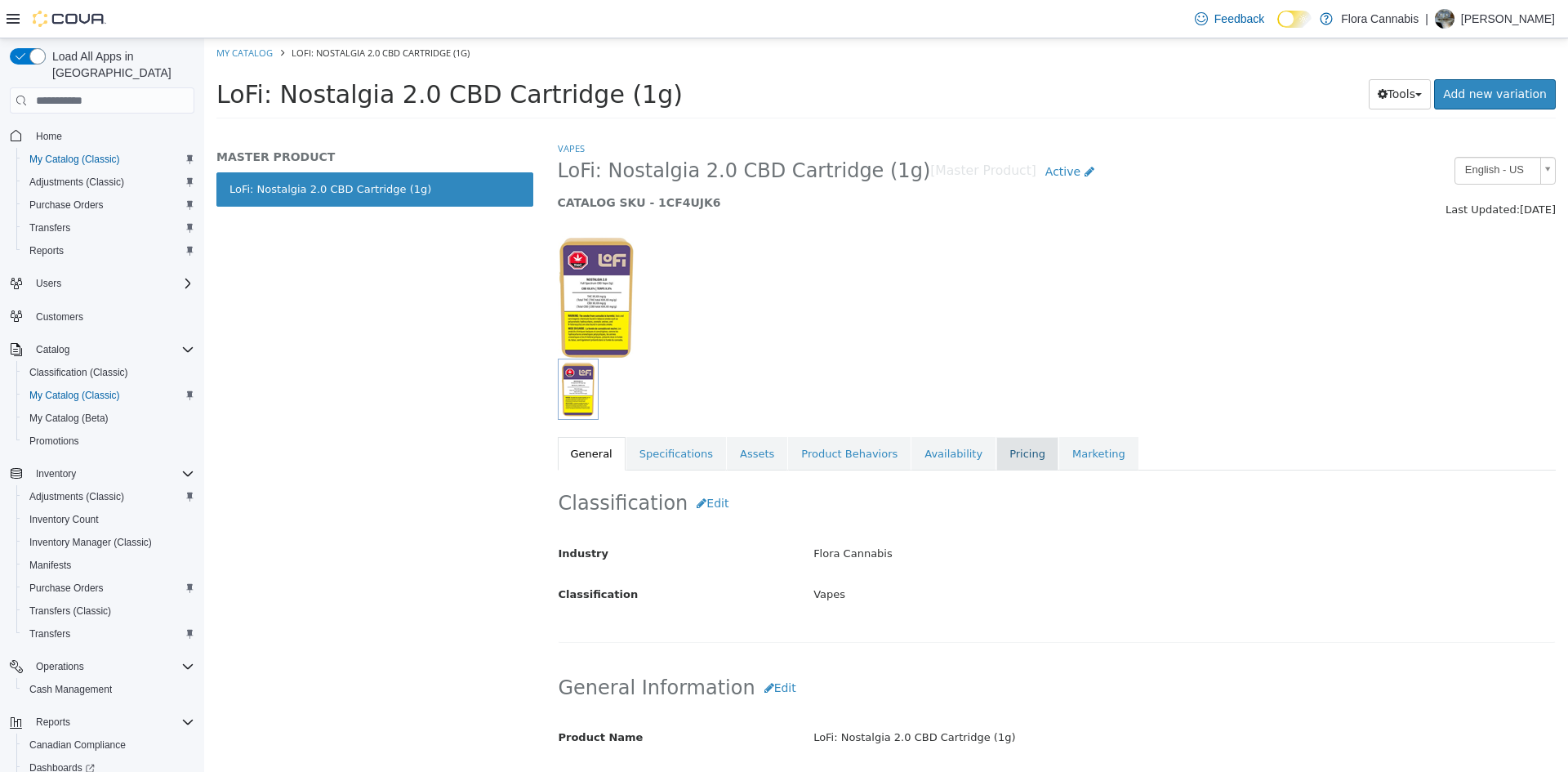
click at [997, 441] on link "Pricing" at bounding box center [1027, 454] width 62 height 34
